Goal: Task Accomplishment & Management: Use online tool/utility

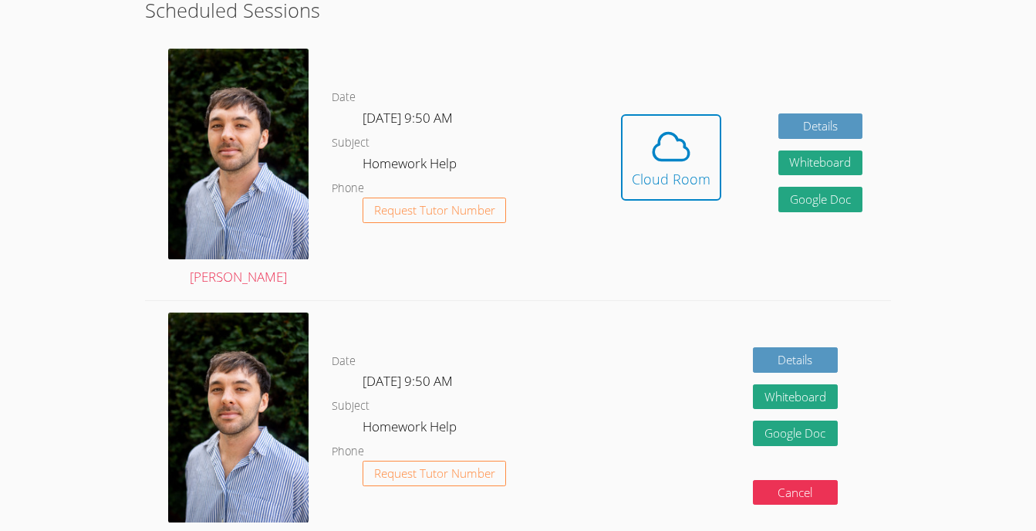
scroll to position [357, 0]
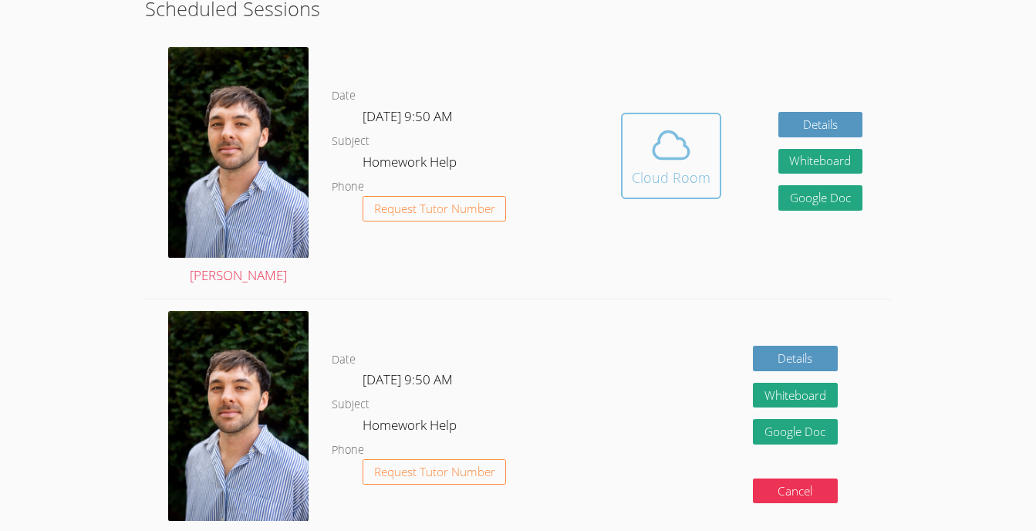
click at [653, 142] on icon at bounding box center [671, 144] width 43 height 43
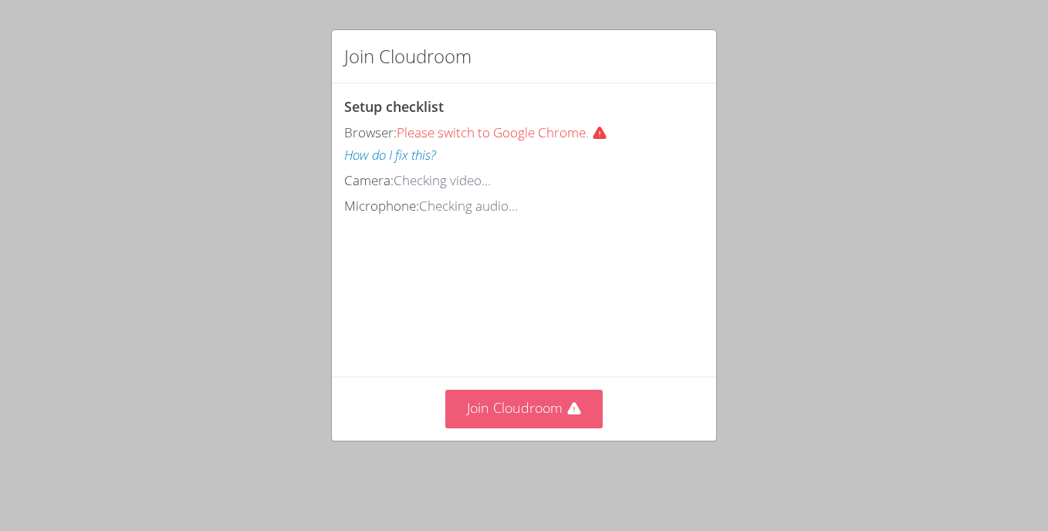
click at [550, 427] on button "Join Cloudroom" at bounding box center [524, 409] width 158 height 38
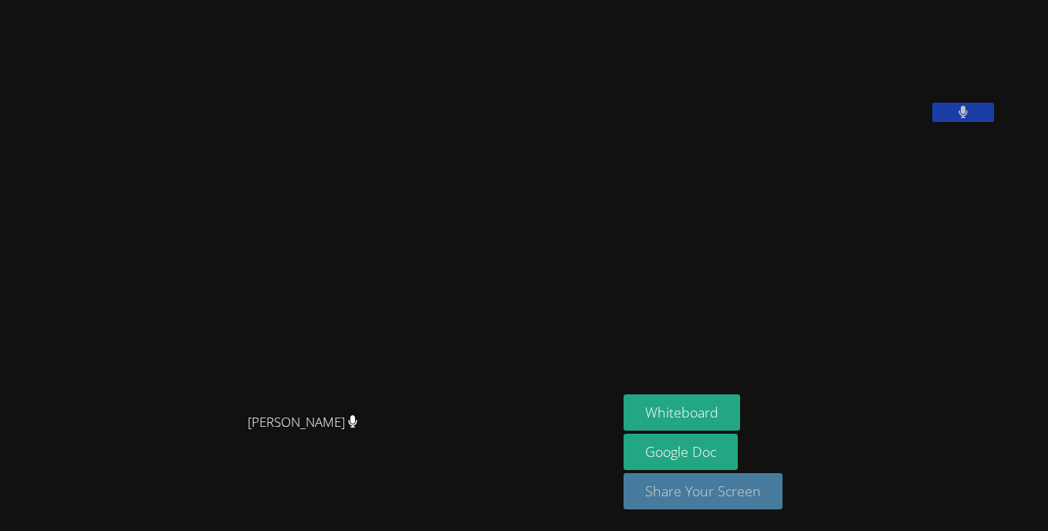
click at [782, 487] on button "Share Your Screen" at bounding box center [702, 491] width 159 height 36
